Goal: Task Accomplishment & Management: Use online tool/utility

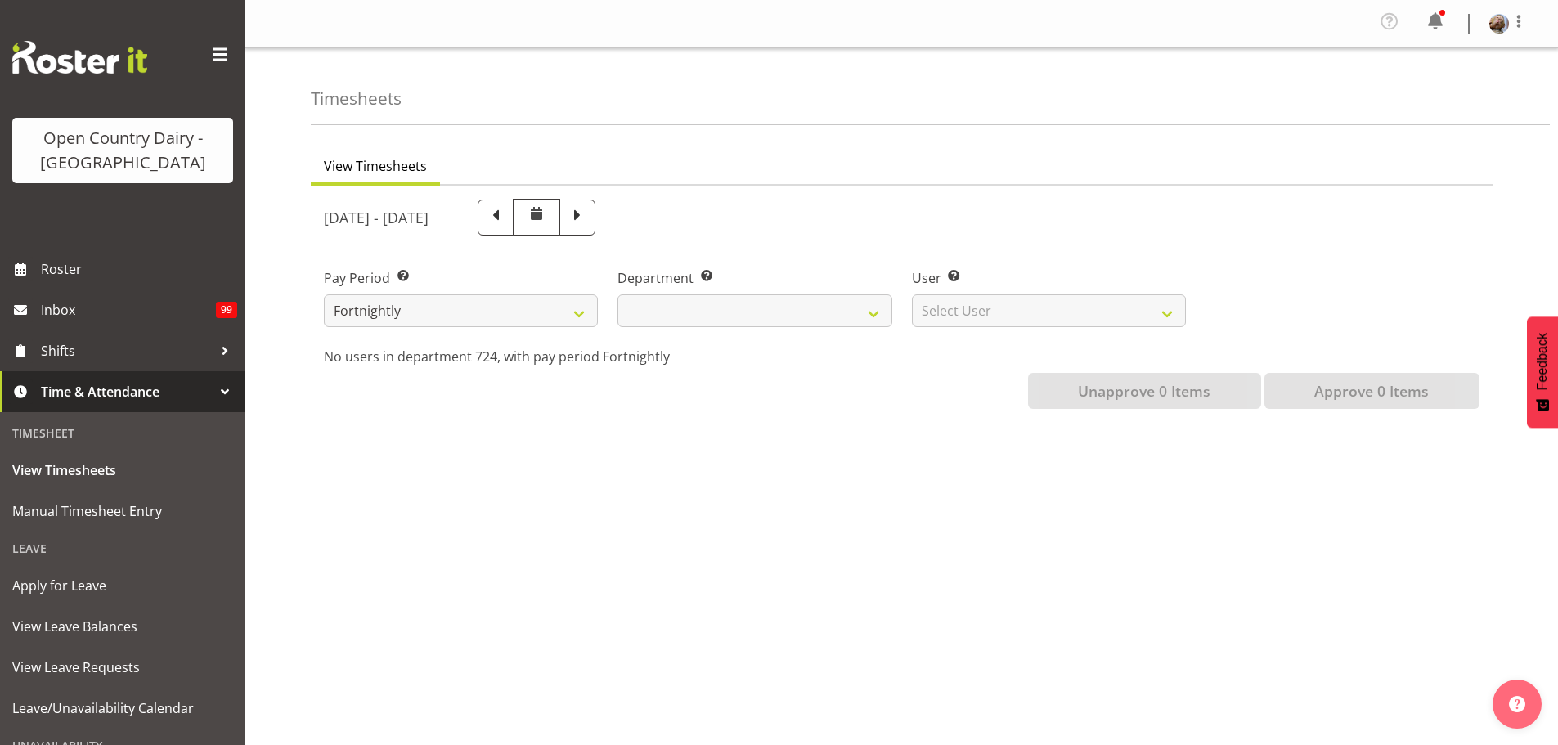
scroll to position [59, 0]
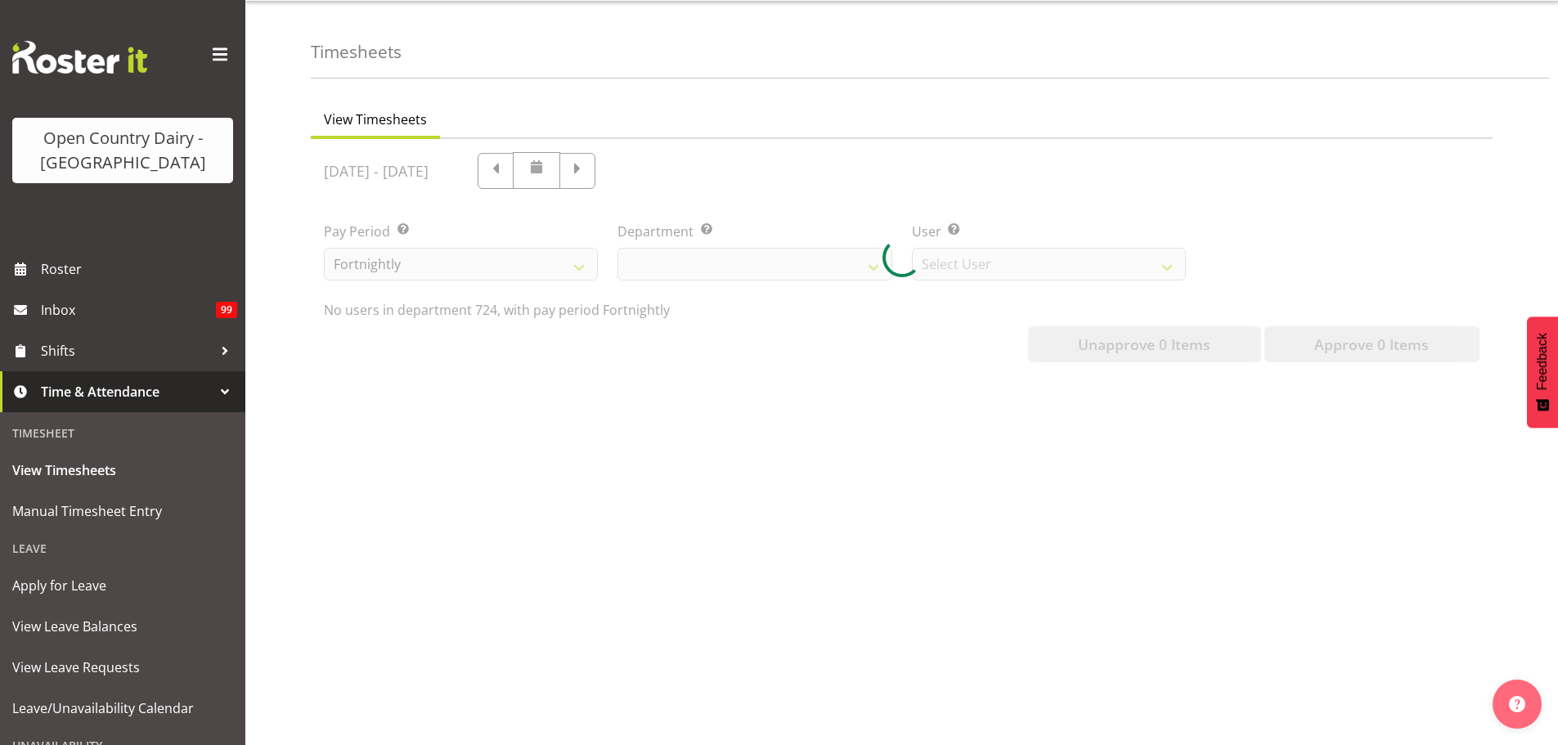
select select
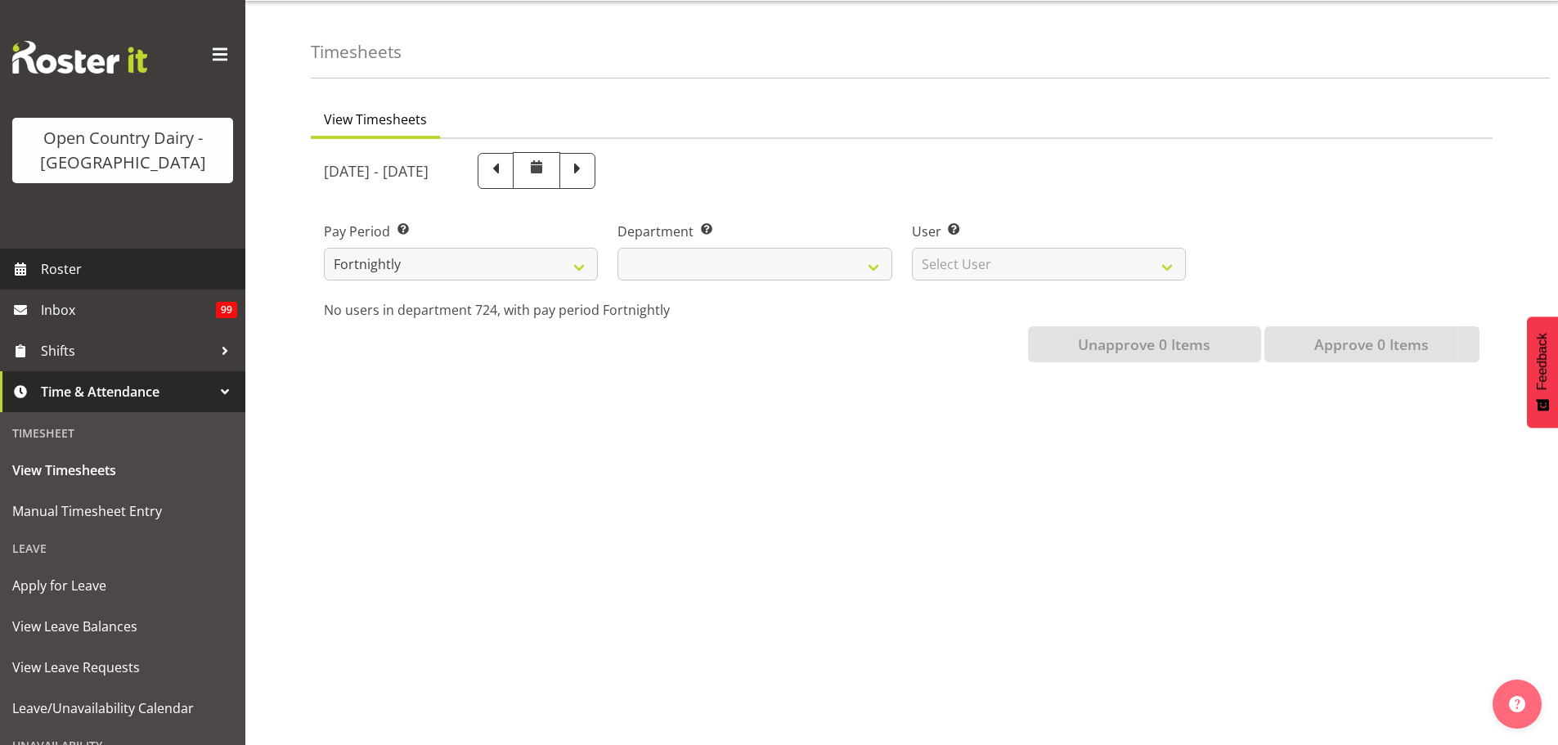
click at [58, 271] on span "Roster" at bounding box center [139, 269] width 196 height 25
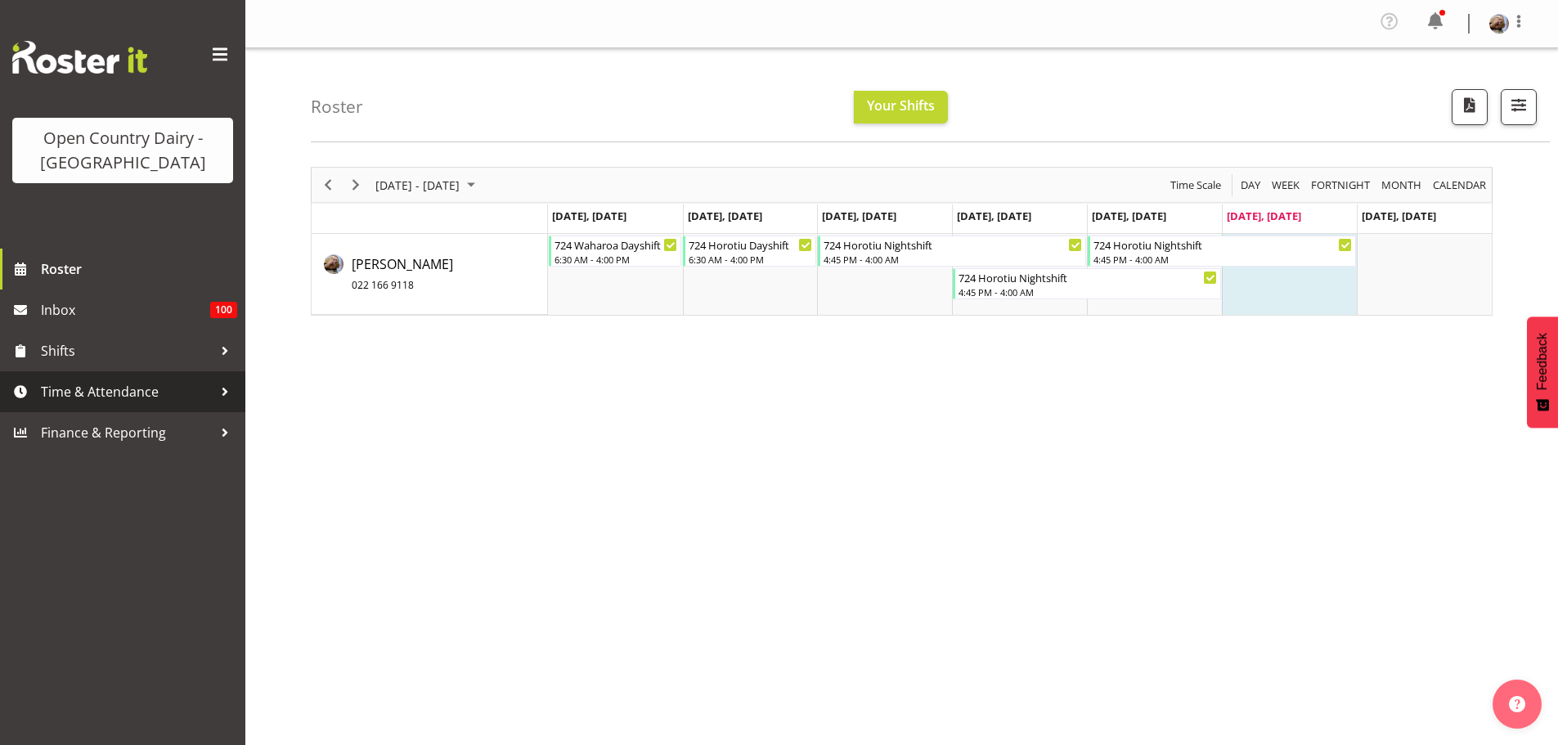
click at [219, 392] on div at bounding box center [225, 392] width 25 height 25
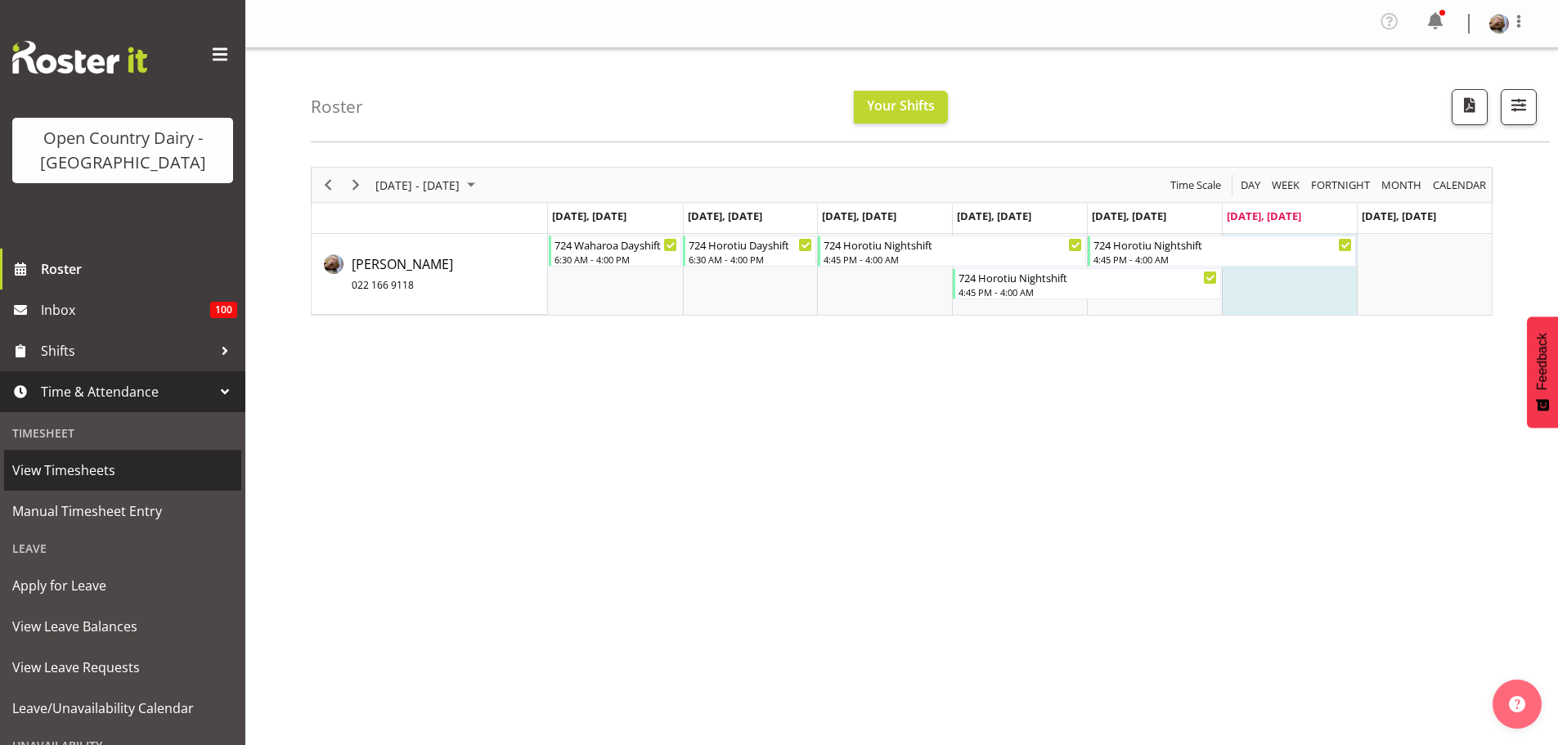
click at [98, 469] on span "View Timesheets" at bounding box center [122, 470] width 221 height 25
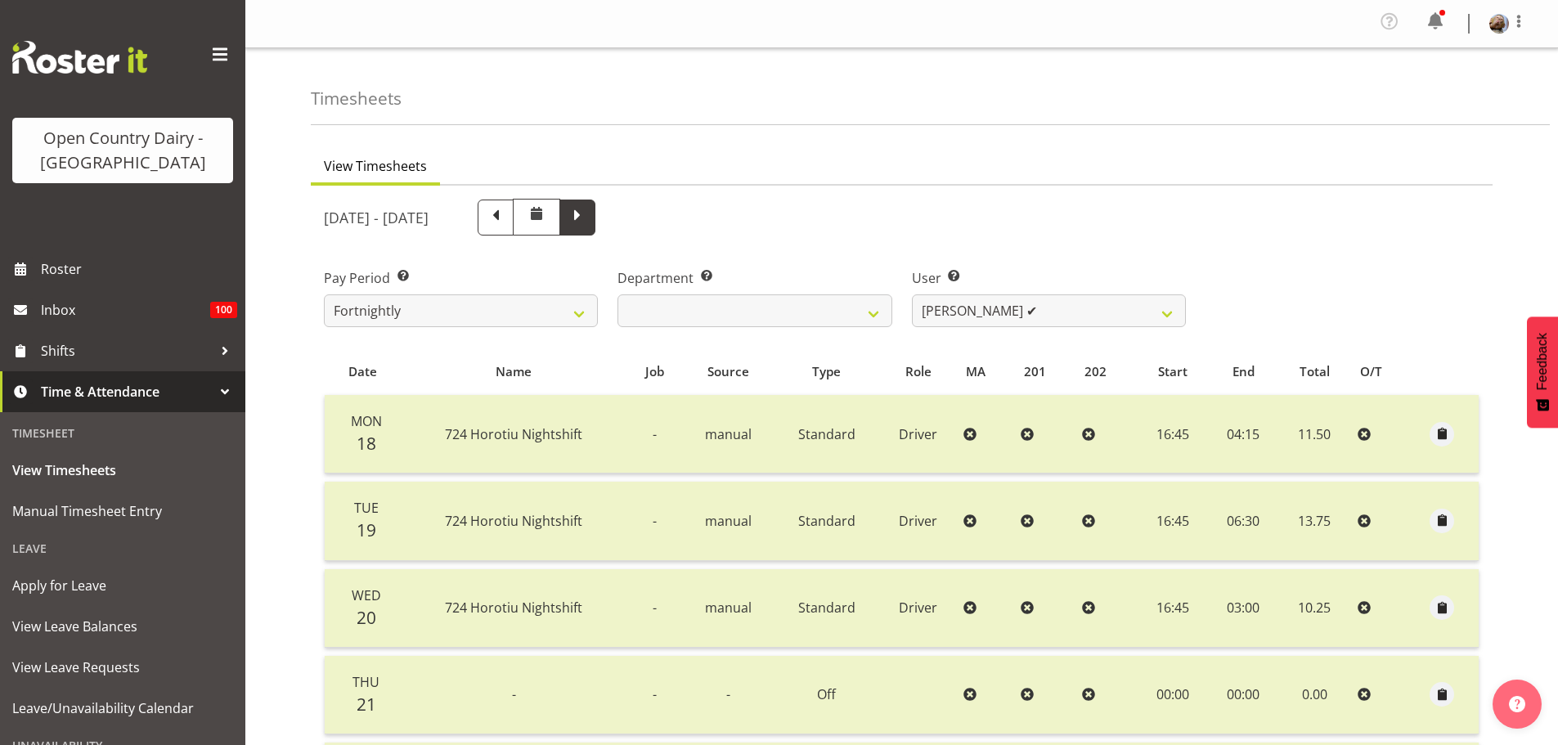
click at [588, 218] on span at bounding box center [577, 215] width 21 height 21
select select
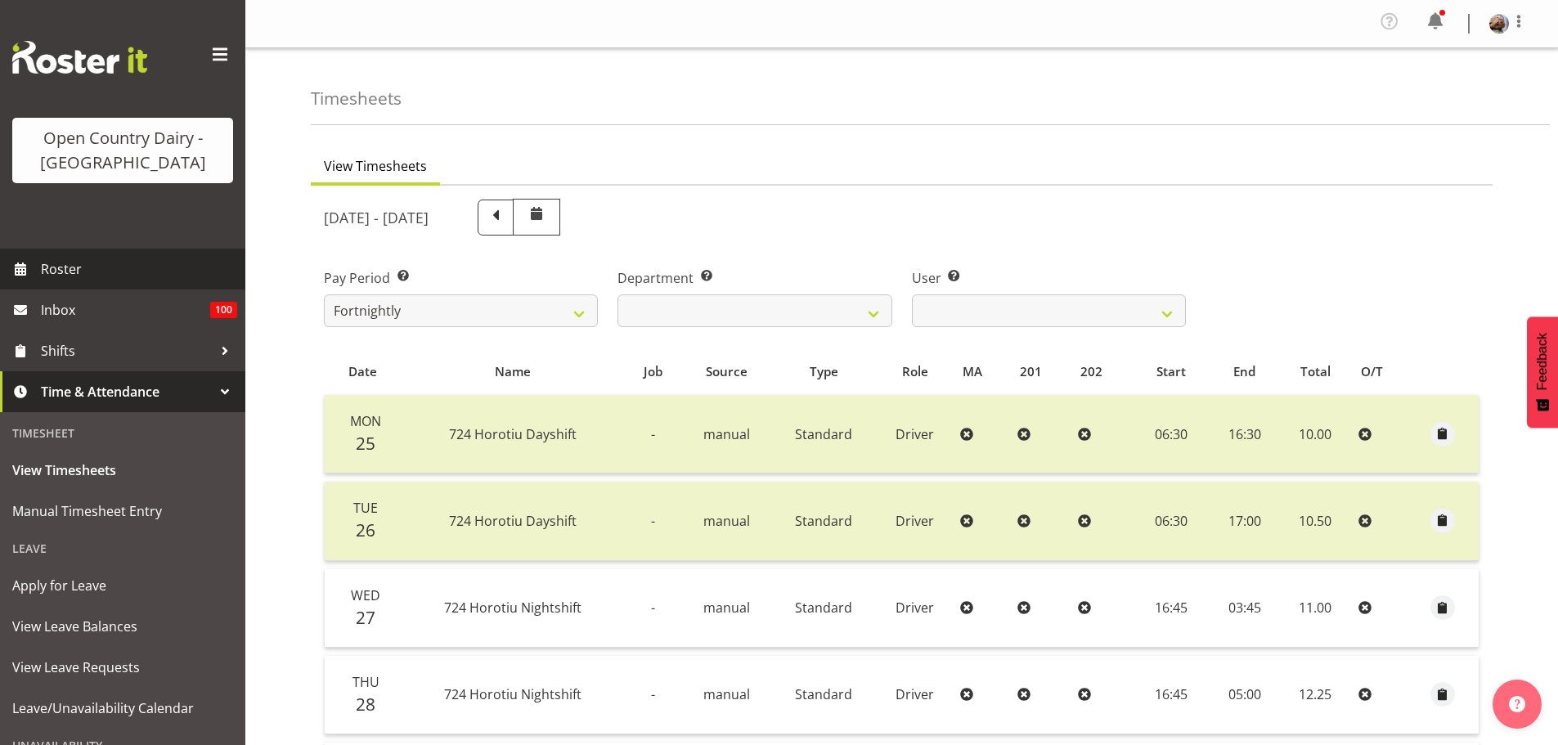
click at [47, 271] on span "Roster" at bounding box center [139, 269] width 196 height 25
